Goal: Information Seeking & Learning: Find specific fact

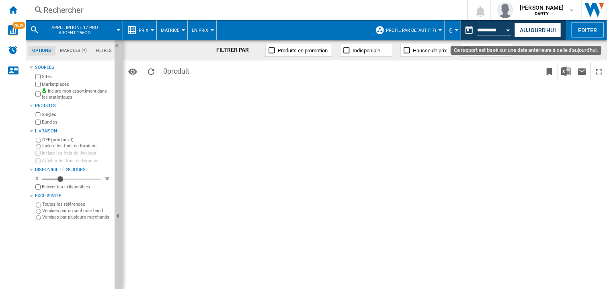
click at [509, 29] on div "Open calendar" at bounding box center [509, 30] width 4 height 2
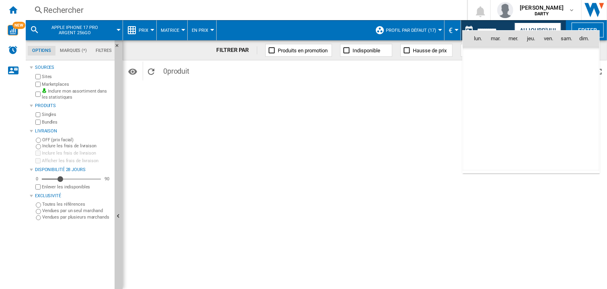
scroll to position [3837, 0]
click at [531, 128] on span "25" at bounding box center [531, 127] width 16 height 16
type input "**********"
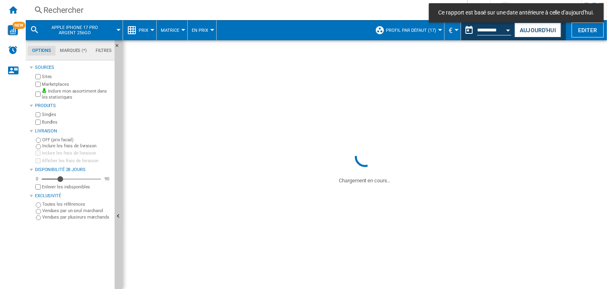
click at [62, 12] on div "Rechercher" at bounding box center [244, 9] width 403 height 11
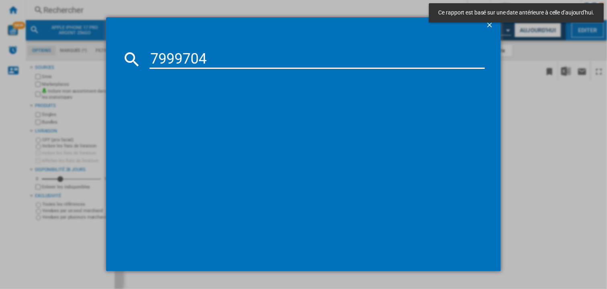
type input "7999704"
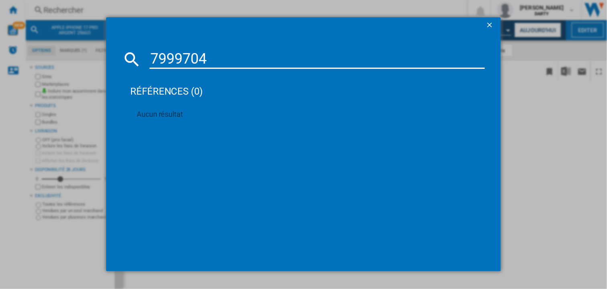
click at [216, 53] on input "7999704" at bounding box center [317, 58] width 335 height 19
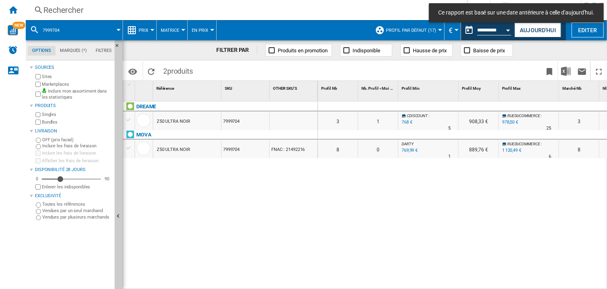
click at [50, 10] on div "Rechercher" at bounding box center [244, 9] width 403 height 11
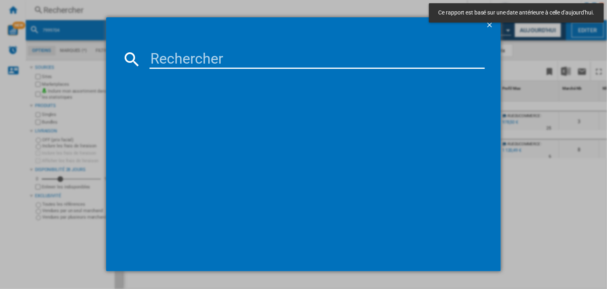
click at [181, 61] on input at bounding box center [317, 58] width 335 height 19
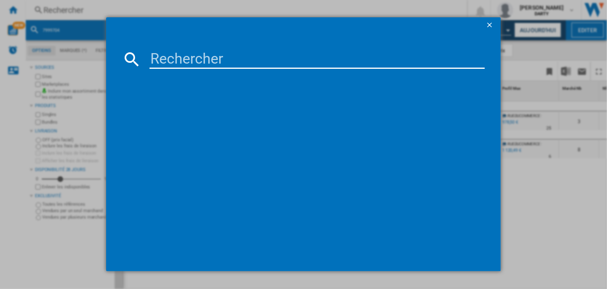
paste input "7999704"
type input "7999704"
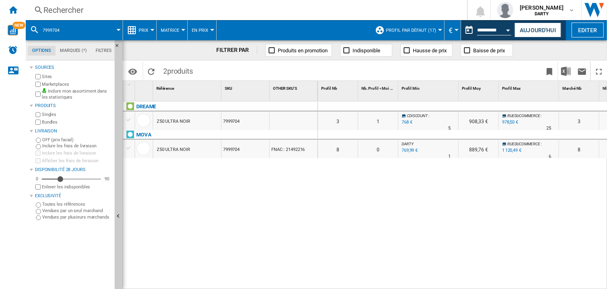
click at [68, 13] on div "Rechercher" at bounding box center [244, 9] width 403 height 11
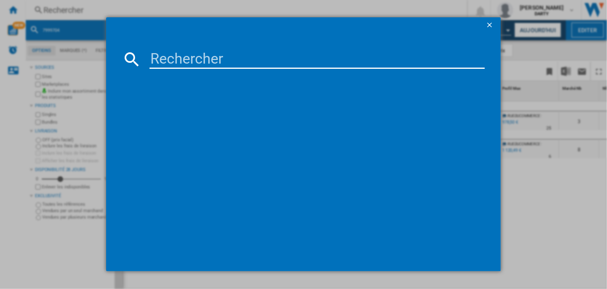
paste input "7999704"
type input "7999704"
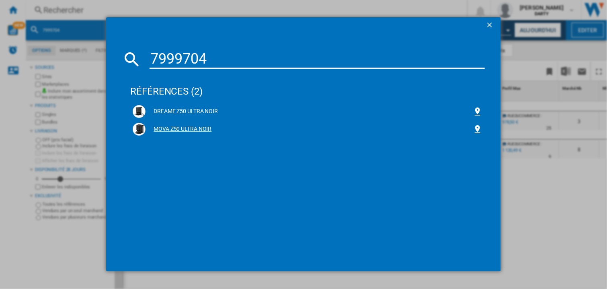
click at [176, 129] on div "MOVA Z50 ULTRA NOIR" at bounding box center [309, 129] width 327 height 8
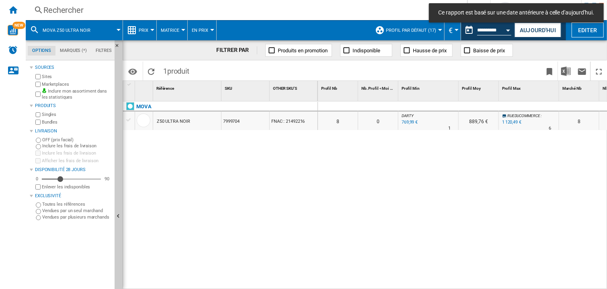
click at [456, 107] on div at bounding box center [429, 107] width 60 height 10
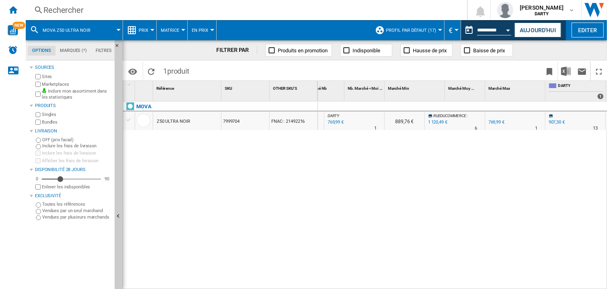
scroll to position [0, 315]
drag, startPoint x: 547, startPoint y: 177, endPoint x: 553, endPoint y: 157, distance: 21.0
click at [549, 174] on div "0 0 0 0 8 0 DARTY : 0.0 % 769,99 € % N/A 1 DARTY : 889,76 € RUEDUCOMMERCE : +45…" at bounding box center [463, 195] width 290 height 188
drag, startPoint x: 491, startPoint y: 179, endPoint x: 394, endPoint y: 10, distance: 195.0
click at [491, 176] on div "0 0 0 0 8 0 DARTY : 0.0 % 769,99 € % N/A 1 DARTY : 889,76 € RUEDUCOMMERCE : +45…" at bounding box center [463, 195] width 290 height 188
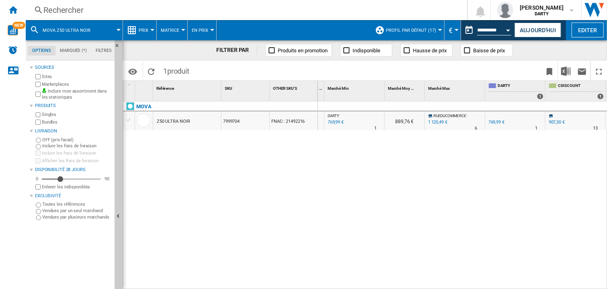
drag, startPoint x: 410, startPoint y: 193, endPoint x: 406, endPoint y: 147, distance: 46.9
click at [410, 193] on div "0 0 0 0 8 0 DARTY : 0.0 % 769,99 € % N/A 1 DARTY : 889,76 € RUEDUCOMMERCE : +45…" at bounding box center [463, 195] width 290 height 188
click at [62, 10] on div "Rechercher" at bounding box center [244, 9] width 403 height 11
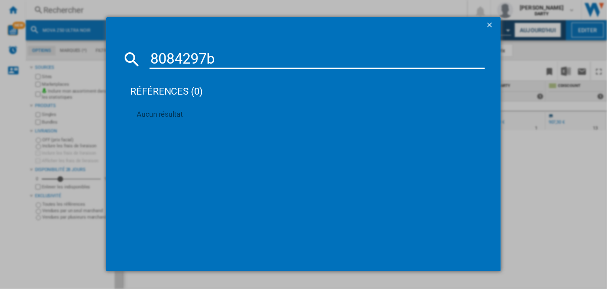
click at [191, 57] on input "8084297b" at bounding box center [317, 58] width 335 height 19
paste input "8084297"
type input "80842808429797b"
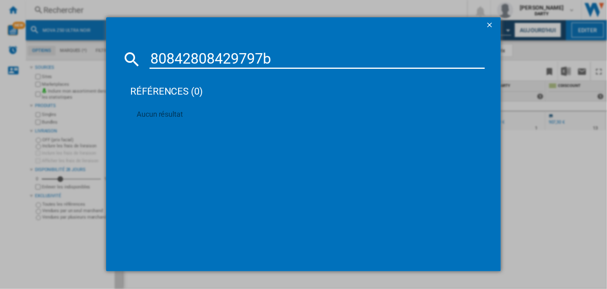
click at [245, 62] on input "80842808429797b" at bounding box center [317, 58] width 335 height 19
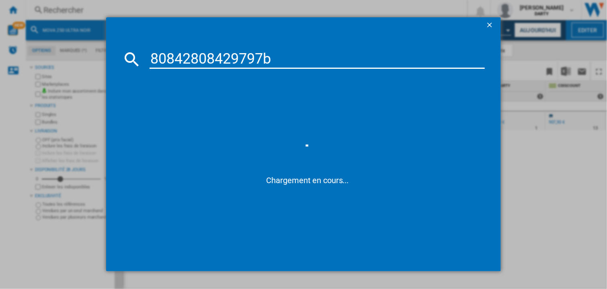
click at [245, 62] on input "80842808429797b" at bounding box center [317, 58] width 335 height 19
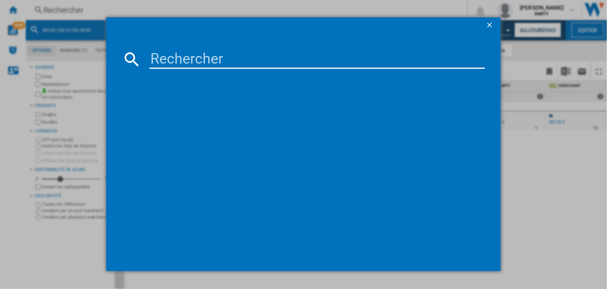
paste input "8084297"
type input "8084297"
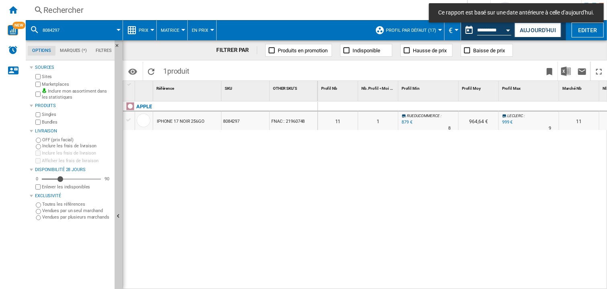
click at [401, 103] on div at bounding box center [429, 107] width 60 height 10
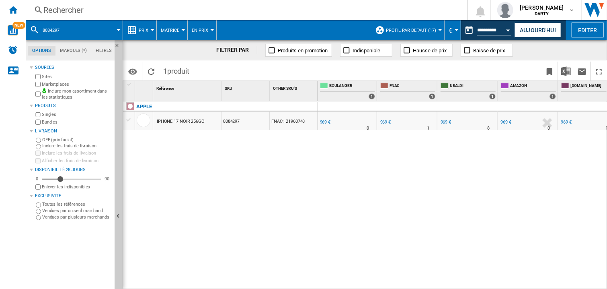
scroll to position [0, 605]
click at [329, 170] on div "0 0 0 0 11 1 RUEDUCOMMERCE : -9.3 % 879 € % N/A 8 RUEDUCOMMERCE : 964,64 € LECL…" at bounding box center [463, 195] width 290 height 188
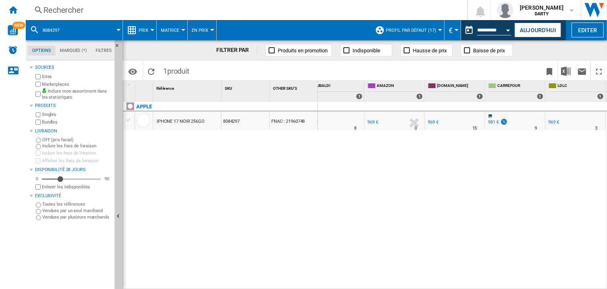
click at [494, 106] on div at bounding box center [515, 107] width 60 height 10
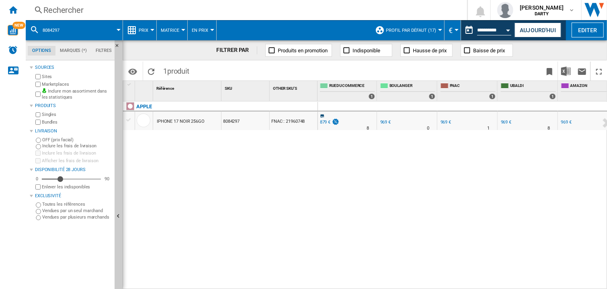
scroll to position [0, 544]
drag, startPoint x: 432, startPoint y: 173, endPoint x: 422, endPoint y: 229, distance: 57.3
click at [432, 173] on div "0 0 0 0 11 1 RUEDUCOMMERCE : -9.3 % 879 € % N/A 8 RUEDUCOMMERCE : 964,64 € LECL…" at bounding box center [463, 195] width 290 height 188
click at [425, 178] on div "0 0 0 0 11 1 RUEDUCOMMERCE : -9.3 % 879 € % N/A 8 RUEDUCOMMERCE : 964,64 € LECL…" at bounding box center [463, 195] width 290 height 188
click at [94, 13] on div "Rechercher" at bounding box center [244, 9] width 403 height 11
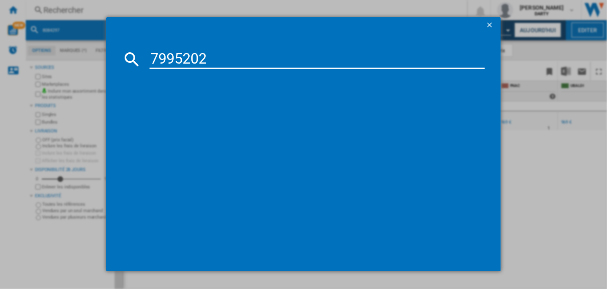
type input "7995202"
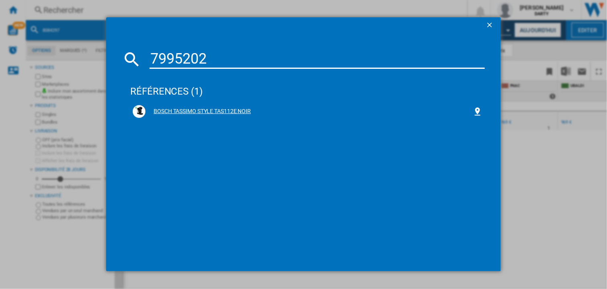
click at [200, 112] on div "BOSCH TASSIMO STYLE TAS112E NOIR" at bounding box center [309, 111] width 327 height 8
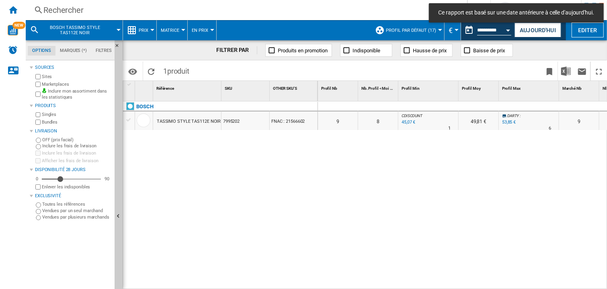
click at [452, 103] on div at bounding box center [429, 107] width 60 height 10
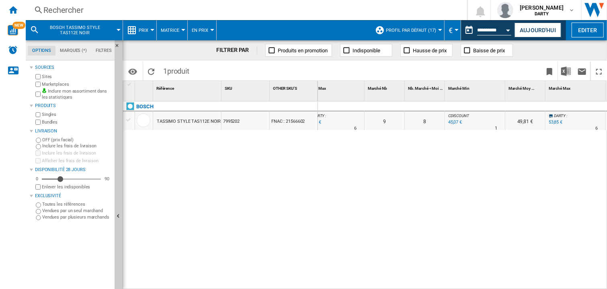
scroll to position [0, 677]
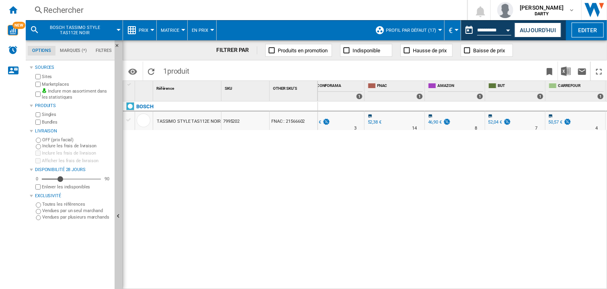
click at [487, 180] on div "0 0 0 0 9 8 CDISCOUNT : -16.3 % 45,07 € % N/A 1 CDISCOUNT : 49,81 € DARTY : 0.0…" at bounding box center [463, 195] width 290 height 188
click at [431, 107] on div at bounding box center [455, 107] width 60 height 10
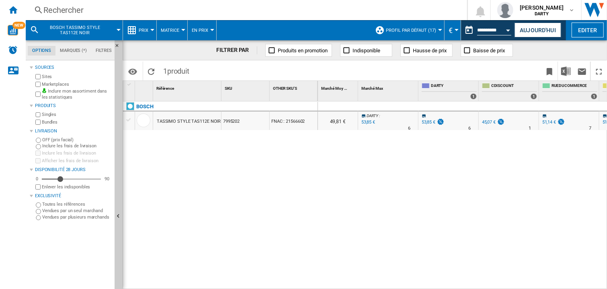
click at [461, 183] on div "0 0 0 0 9 8 CDISCOUNT : -16.3 % 45,07 € % N/A 1 CDISCOUNT : 49,81 € DARTY : 0.0…" at bounding box center [463, 195] width 290 height 188
click at [454, 174] on div "0 0 0 0 9 8 CDISCOUNT : -16.3 % 45,07 € % N/A 1 CDISCOUNT : 49,81 € DARTY : 0.0…" at bounding box center [463, 195] width 290 height 188
click at [537, 107] on div at bounding box center [509, 107] width 60 height 10
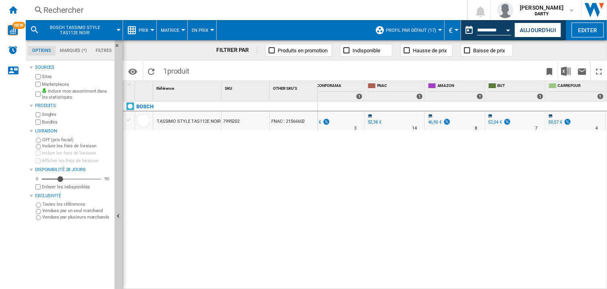
click at [503, 203] on div "0 0 0 0 9 8 CDISCOUNT : -16.3 % 45,07 € % N/A 1 CDISCOUNT : 49,81 € DARTY : 0.0…" at bounding box center [463, 195] width 290 height 188
click at [462, 176] on div "0 0 0 0 9 8 CDISCOUNT : -16.3 % 45,07 € % N/A 1 CDISCOUNT : 49,81 € DARTY : 0.0…" at bounding box center [463, 195] width 290 height 188
click at [430, 197] on div "0 0 0 0 9 8 CDISCOUNT : -16.3 % 45,07 € % N/A 1 CDISCOUNT : 49,81 € DARTY : 0.0…" at bounding box center [463, 195] width 290 height 188
click at [325, 197] on div "0 0 0 0 9 8 CDISCOUNT : -16.3 % 45,07 € % N/A 1 CDISCOUNT : 49,81 € DARTY : 0.0…" at bounding box center [463, 195] width 290 height 188
click at [78, 6] on div "Rechercher" at bounding box center [244, 9] width 403 height 11
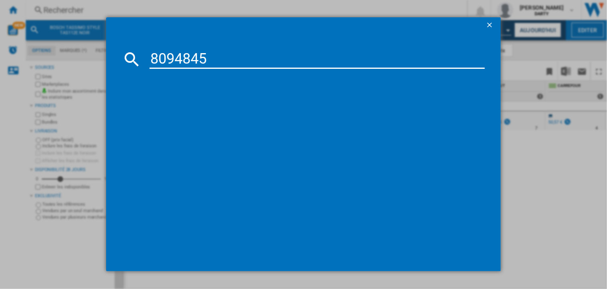
type input "8094845"
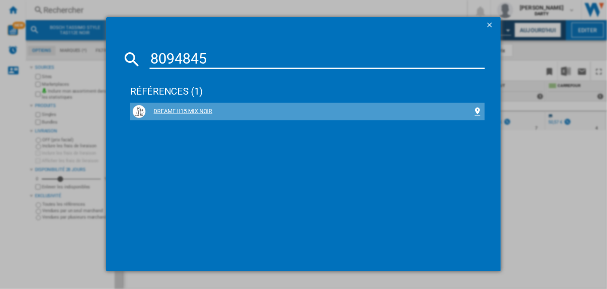
click at [178, 107] on div "DREAME H15 MIX NOIR" at bounding box center [309, 111] width 327 height 8
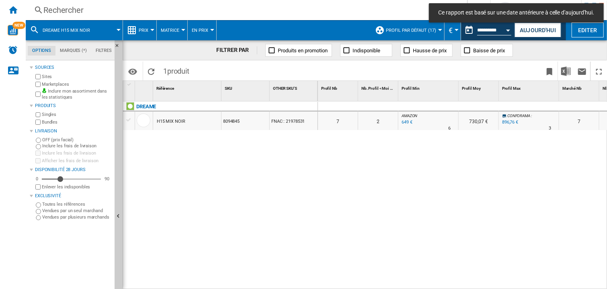
click at [444, 104] on div at bounding box center [429, 107] width 60 height 10
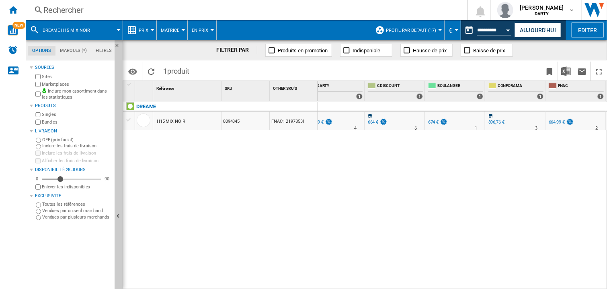
scroll to position [0, 557]
click at [548, 184] on div "0 0 0 0 7 2 AMAZON : -2.4 % 649 € % N/A 6 AMAZON : 730,07 € CONFORAMA : +34.9 %…" at bounding box center [463, 195] width 290 height 188
drag, startPoint x: 487, startPoint y: 216, endPoint x: 607, endPoint y: 30, distance: 221.0
click at [489, 216] on div "0 0 0 0 7 2 AMAZON : -2.4 % 649 € % N/A 6 AMAZON : 730,07 € CONFORAMA : +34.9 %…" at bounding box center [463, 195] width 290 height 188
drag, startPoint x: 351, startPoint y: 209, endPoint x: 103, endPoint y: 86, distance: 277.0
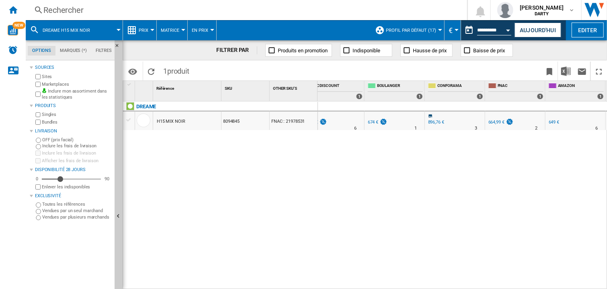
click at [349, 208] on div "0 0 0 0 7 2 AMAZON : -2.4 % 649 € % N/A 6 AMAZON : 730,07 € CONFORAMA : +34.9 %…" at bounding box center [463, 195] width 290 height 188
click at [60, 10] on div "Rechercher" at bounding box center [244, 9] width 403 height 11
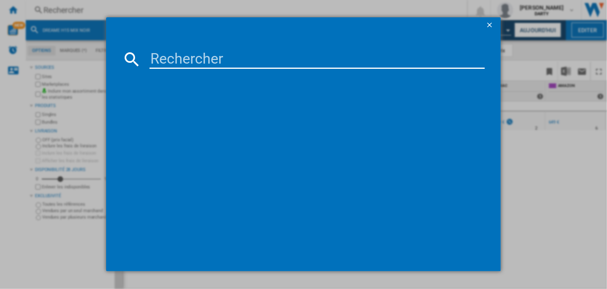
type input "7939809"
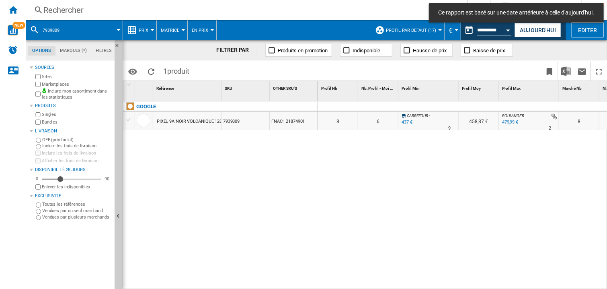
click at [415, 104] on div at bounding box center [429, 107] width 60 height 10
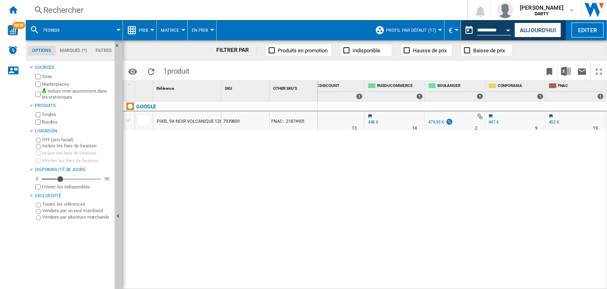
scroll to position [0, 617]
drag, startPoint x: 444, startPoint y: 191, endPoint x: 449, endPoint y: 143, distance: 48.5
click at [444, 193] on div "0 0 0 0 8 6 [GEOGRAPHIC_DATA] : -9.0 % 437 € % N/A 9 [GEOGRAPHIC_DATA] : 458,87…" at bounding box center [463, 195] width 290 height 188
click at [53, 9] on div "Rechercher" at bounding box center [244, 9] width 403 height 11
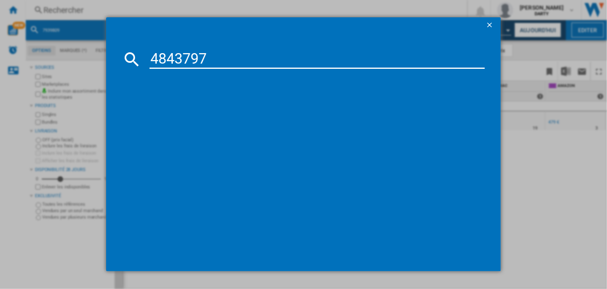
type input "4843797"
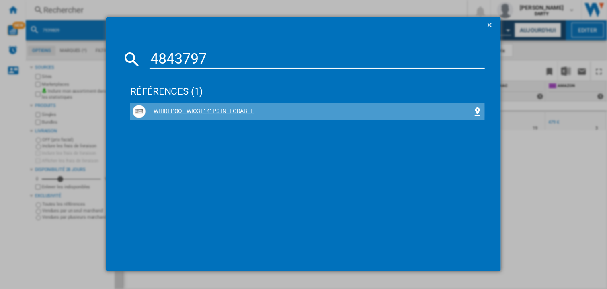
click at [199, 111] on div "WHIRLPOOL WIO3T141PS INTEGRABLE" at bounding box center [309, 111] width 327 height 8
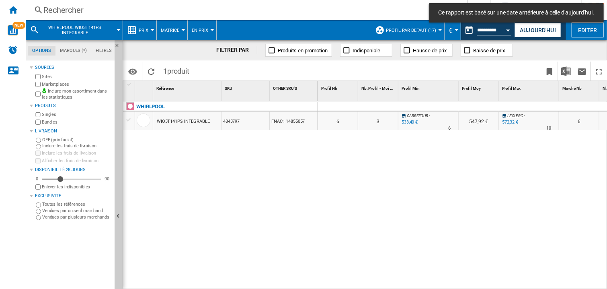
click at [438, 107] on div at bounding box center [429, 107] width 60 height 10
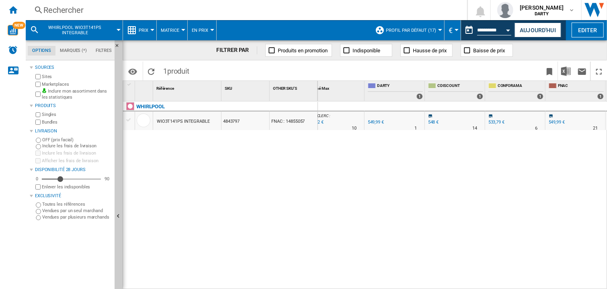
scroll to position [0, 496]
click at [446, 174] on div "0 0 0 0 6 3 [GEOGRAPHIC_DATA] : -3.0 % 533,40 € % N/A 6 [GEOGRAPHIC_DATA] : 547…" at bounding box center [463, 195] width 290 height 188
drag, startPoint x: 493, startPoint y: 183, endPoint x: 517, endPoint y: 99, distance: 87.1
click at [493, 182] on div "0 0 0 0 6 3 [GEOGRAPHIC_DATA] : -3.0 % 533,40 € % N/A 6 [GEOGRAPHIC_DATA] : 547…" at bounding box center [463, 195] width 290 height 188
drag, startPoint x: 453, startPoint y: 179, endPoint x: 474, endPoint y: 108, distance: 74.1
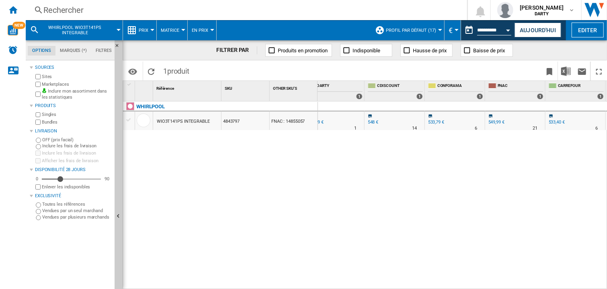
click at [455, 177] on div "0 0 0 0 6 3 [GEOGRAPHIC_DATA] : -3.0 % 533,40 € % N/A 6 [GEOGRAPHIC_DATA] : 547…" at bounding box center [463, 195] width 290 height 188
click at [385, 186] on div "0 0 0 0 6 3 [GEOGRAPHIC_DATA] : -3.0 % 533,40 € % N/A 6 [GEOGRAPHIC_DATA] : 547…" at bounding box center [463, 195] width 290 height 188
click at [74, 11] on div "Rechercher" at bounding box center [244, 9] width 403 height 11
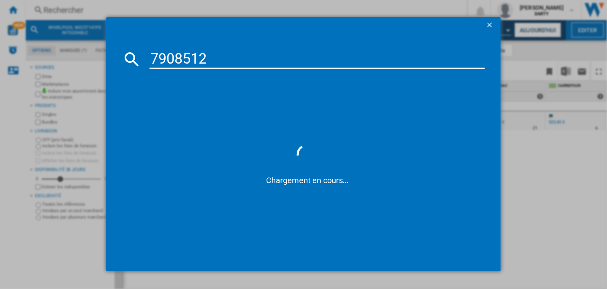
type input "7908512"
click at [440, 134] on span at bounding box center [307, 107] width 355 height 69
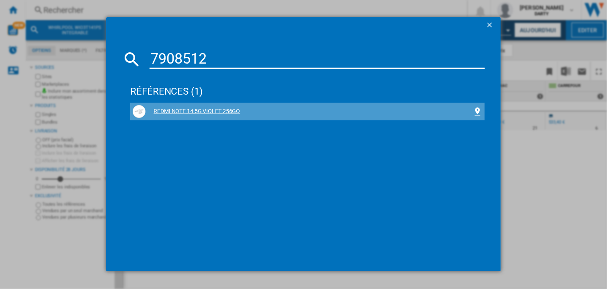
click at [208, 109] on div "REDMI NOTE 14 5G VIOLET 256GO" at bounding box center [309, 111] width 327 height 8
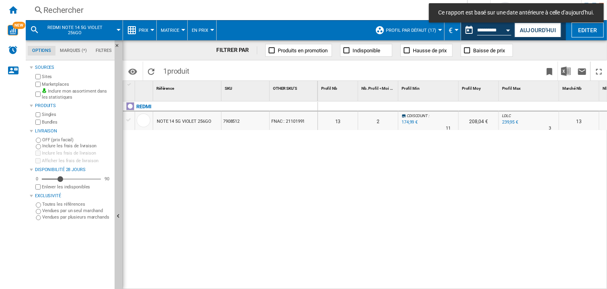
click at [472, 106] on div at bounding box center [479, 107] width 40 height 10
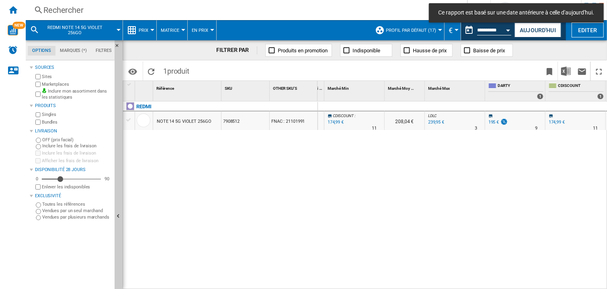
click at [503, 196] on div "0 0 0 0 13 2 CDISCOUNT : -10.3 % 174,99 € % N/A 11 CDISCOUNT : 208,04 € LDLC : …" at bounding box center [463, 195] width 290 height 188
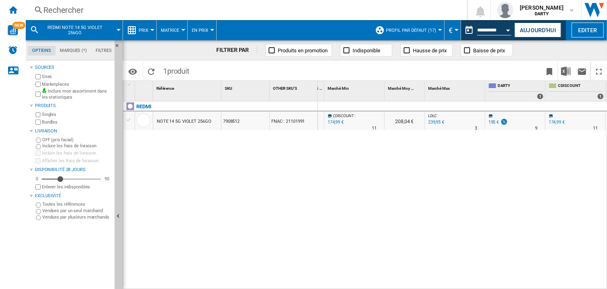
click at [477, 184] on div "0 0 0 0 13 2 CDISCOUNT : -10.3 % 174,99 € % N/A 11 CDISCOUNT : 208,04 € LDLC : …" at bounding box center [463, 195] width 290 height 188
click at [426, 218] on div "0 0 0 0 13 2 CDISCOUNT : -10.3 % 174,99 € % N/A 11 CDISCOUNT : 208,04 € LDLC : …" at bounding box center [463, 195] width 290 height 188
click at [528, 29] on button "Aujourd'hui" at bounding box center [538, 30] width 47 height 15
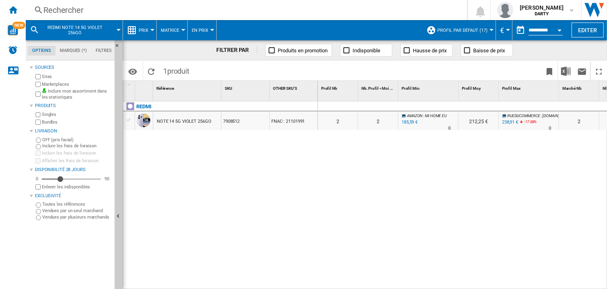
click at [514, 108] on div at bounding box center [529, 107] width 60 height 10
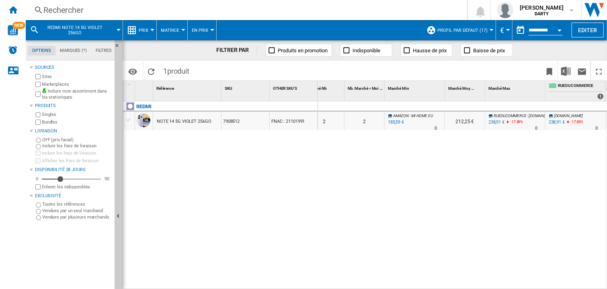
click at [556, 106] on div at bounding box center [576, 107] width 60 height 10
click at [85, 10] on div "Rechercher" at bounding box center [244, 9] width 403 height 11
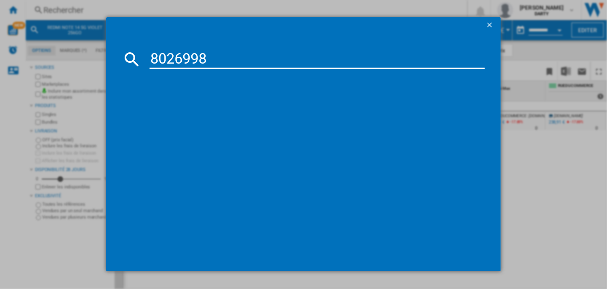
type input "8026998"
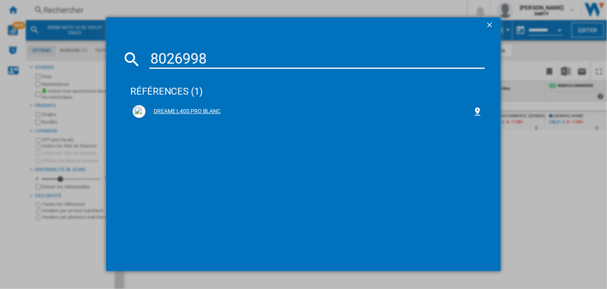
click at [190, 111] on div "DREAME L40S PRO BLANC" at bounding box center [309, 111] width 327 height 8
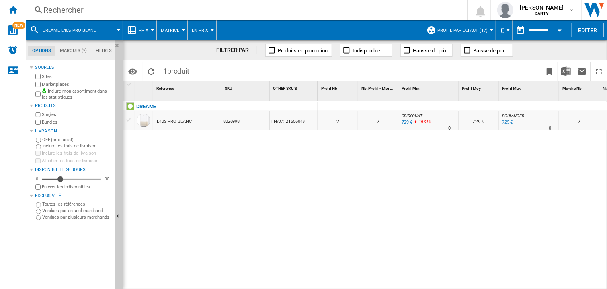
click at [456, 102] on div at bounding box center [429, 107] width 60 height 10
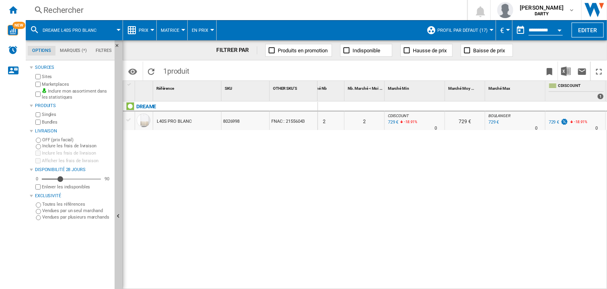
click at [391, 220] on div "0 0 0 0 2 2 CDISCOUNT : FR CDISCOUNT -1.0 % 729 € -18.91 % N/A 0 CDISCOUNT : FR…" at bounding box center [463, 195] width 290 height 188
click at [417, 216] on div "0 0 0 0 2 2 CDISCOUNT : FR CDISCOUNT -1.0 % 729 € -18.91 % N/A 0 CDISCOUNT : FR…" at bounding box center [463, 195] width 290 height 188
click at [339, 173] on div "0 0 0 0 2 2 CDISCOUNT : FR CDISCOUNT -1.0 % 729 € -18.91 % N/A 0 CDISCOUNT : FR…" at bounding box center [463, 195] width 290 height 188
click at [445, 195] on div "0 0 0 0 2 2 CDISCOUNT : FR CDISCOUNT -1.0 % 729 € -18.91 % N/A 0 CDISCOUNT : FR…" at bounding box center [463, 195] width 290 height 188
click at [487, 192] on div "0 0 0 0 2 2 CDISCOUNT : FR CDISCOUNT -1.0 % 729 € -18.91 % N/A 0 CDISCOUNT : FR…" at bounding box center [463, 195] width 290 height 188
